Goal: Task Accomplishment & Management: Use online tool/utility

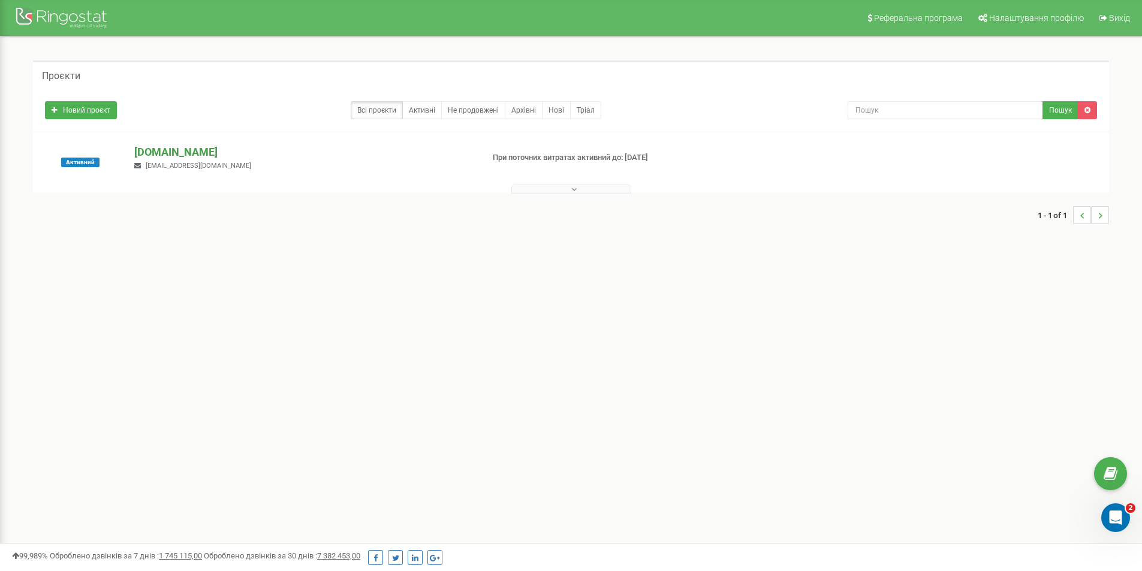
click at [191, 153] on p "[DOMAIN_NAME]" at bounding box center [303, 152] width 339 height 16
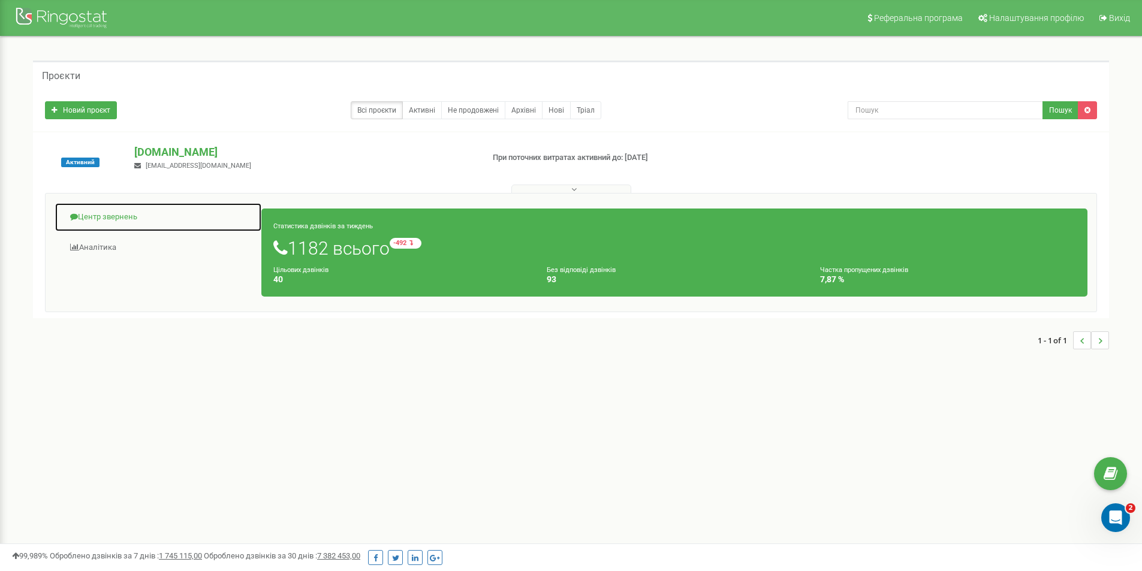
click at [110, 211] on link "Центр звернень" at bounding box center [158, 217] width 207 height 29
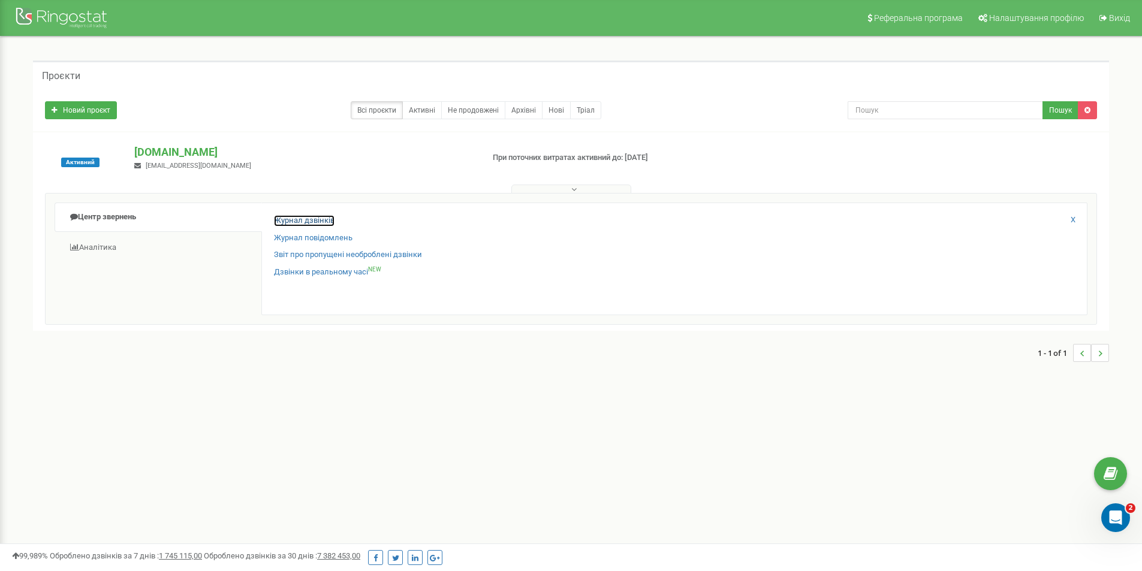
click at [288, 221] on link "Журнал дзвінків" at bounding box center [304, 220] width 61 height 11
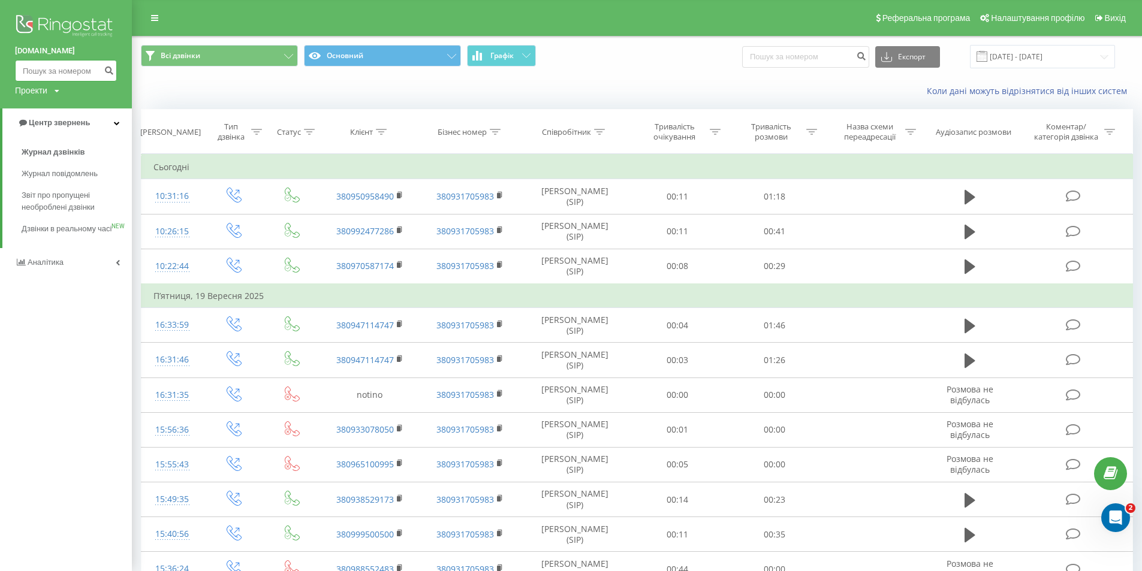
click at [56, 64] on input at bounding box center [66, 71] width 102 height 22
paste input "+380 (68) 5560845"
click at [58, 70] on input "+380 (68) 5560845" at bounding box center [66, 71] width 102 height 22
type input "0685560845"
click at [110, 68] on icon "submit" at bounding box center [109, 68] width 10 height 7
